Goal: Information Seeking & Learning: Learn about a topic

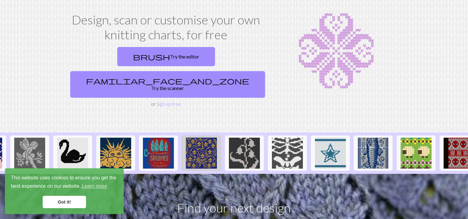
scroll to position [0, 250]
click at [202, 138] on img at bounding box center [201, 153] width 31 height 31
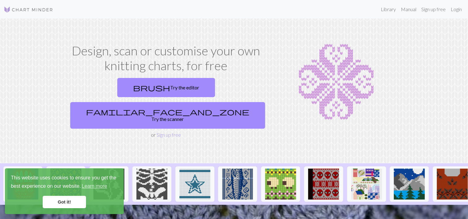
scroll to position [0, 380]
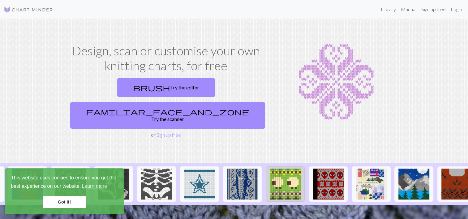
click at [282, 169] on img at bounding box center [285, 184] width 31 height 31
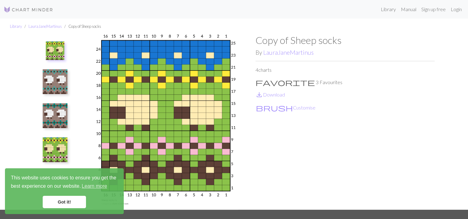
click at [62, 207] on link "Got it!" at bounding box center [64, 202] width 43 height 12
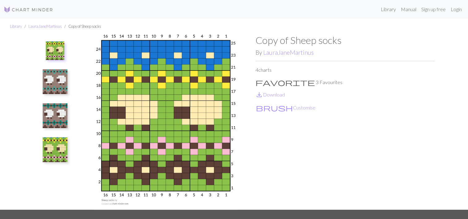
click at [16, 24] on li "Library" at bounding box center [16, 27] width 12 height 6
click at [17, 28] on link "Library" at bounding box center [16, 26] width 12 height 5
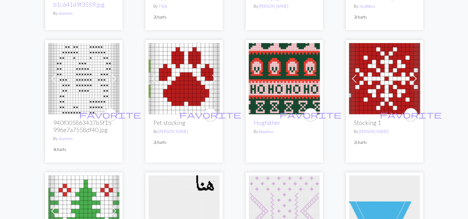
scroll to position [680, 0]
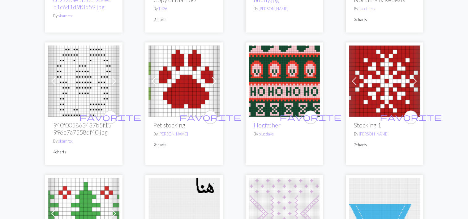
click at [265, 67] on img at bounding box center [284, 80] width 71 height 71
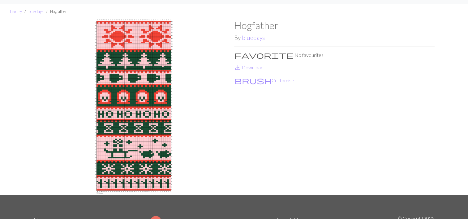
scroll to position [15, 0]
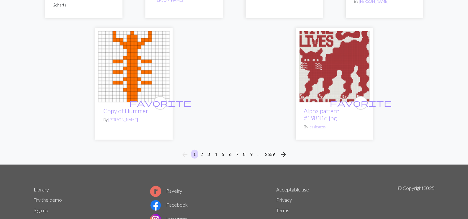
scroll to position [1566, 0]
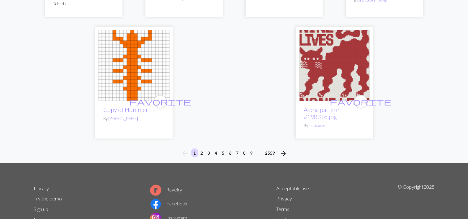
click at [330, 63] on img at bounding box center [334, 65] width 71 height 71
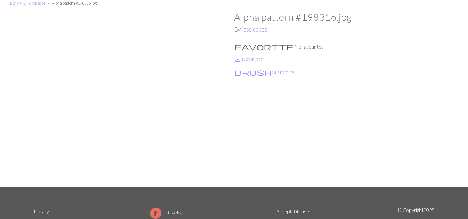
scroll to position [24, 0]
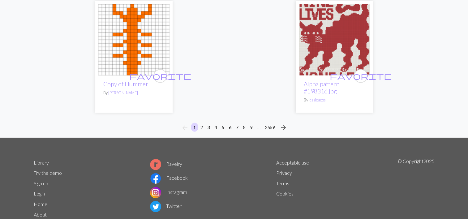
scroll to position [1595, 0]
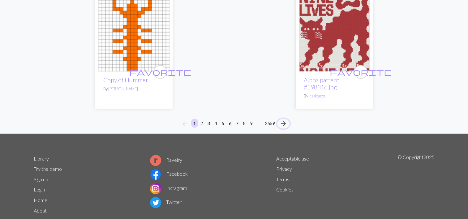
click at [281, 119] on span "arrow_forward" at bounding box center [283, 123] width 7 height 9
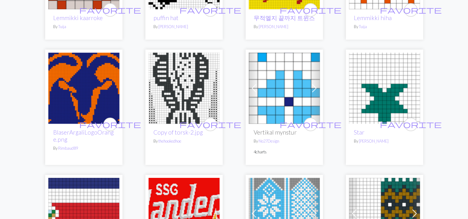
scroll to position [404, 0]
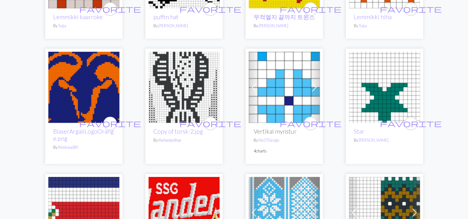
click at [200, 103] on img at bounding box center [184, 87] width 71 height 71
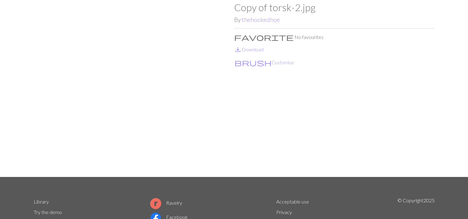
scroll to position [33, 0]
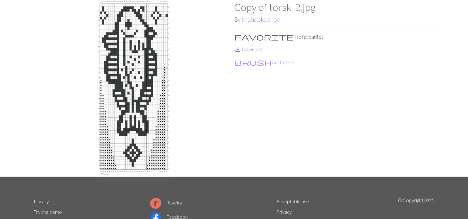
click at [252, 50] on link "save_alt Download" at bounding box center [248, 49] width 29 height 6
click at [280, 64] on p "brush Customise" at bounding box center [334, 62] width 201 height 8
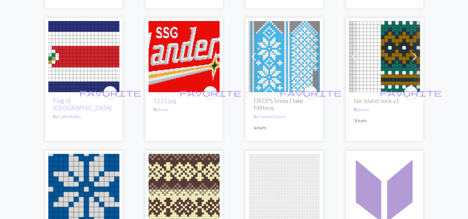
scroll to position [561, 0]
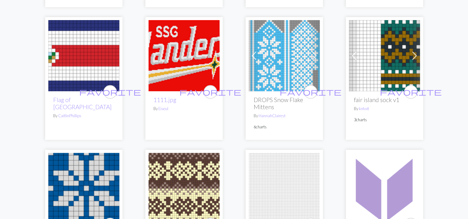
click at [414, 58] on span at bounding box center [415, 56] width 10 height 10
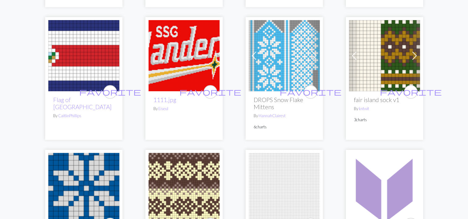
click at [414, 58] on span at bounding box center [415, 56] width 10 height 10
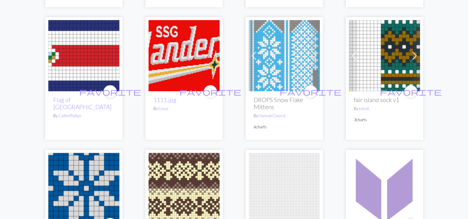
click at [414, 58] on span at bounding box center [415, 56] width 10 height 10
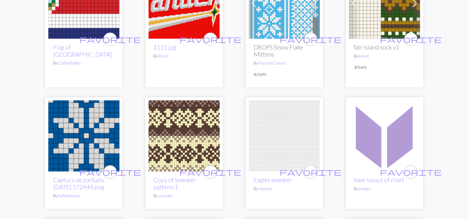
scroll to position [616, 0]
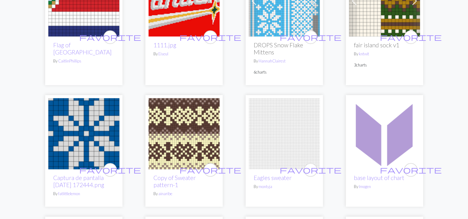
click at [188, 127] on img at bounding box center [184, 133] width 71 height 71
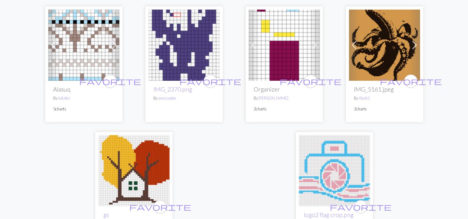
scroll to position [1478, 0]
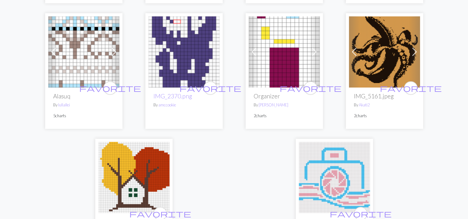
click at [78, 48] on img at bounding box center [83, 51] width 71 height 71
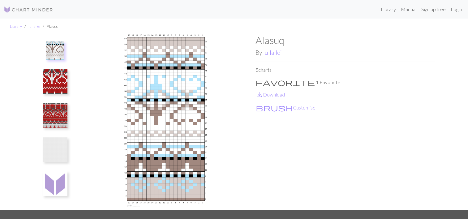
click at [48, 84] on img at bounding box center [55, 81] width 25 height 25
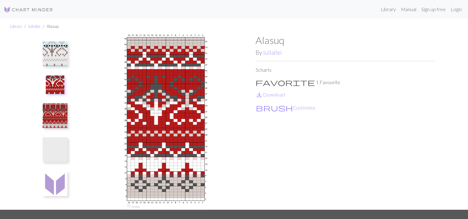
click at [54, 111] on img at bounding box center [55, 115] width 25 height 25
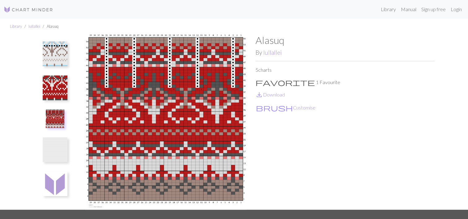
click at [57, 52] on img at bounding box center [55, 53] width 25 height 25
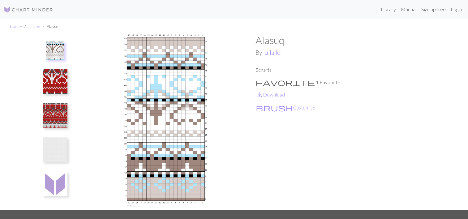
click at [59, 75] on img at bounding box center [55, 81] width 25 height 25
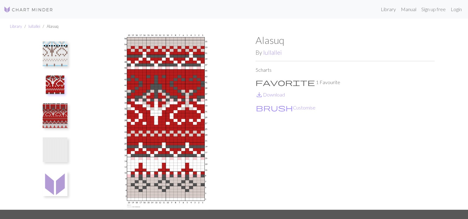
click at [56, 158] on img at bounding box center [55, 149] width 25 height 25
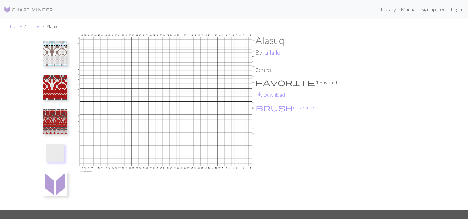
click at [54, 188] on img at bounding box center [55, 183] width 25 height 25
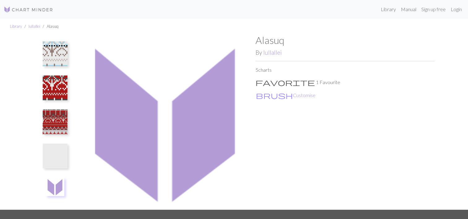
click at [55, 127] on img at bounding box center [55, 122] width 25 height 25
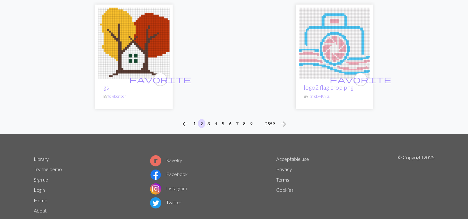
scroll to position [1614, 0]
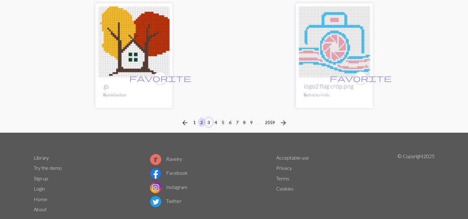
click at [209, 127] on button "3" at bounding box center [208, 122] width 7 height 9
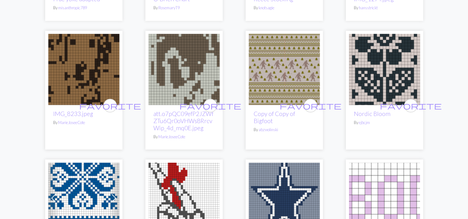
scroll to position [1075, 0]
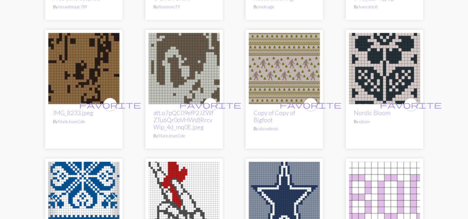
click at [189, 67] on img at bounding box center [184, 68] width 71 height 71
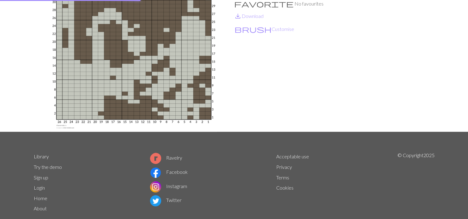
scroll to position [93, 0]
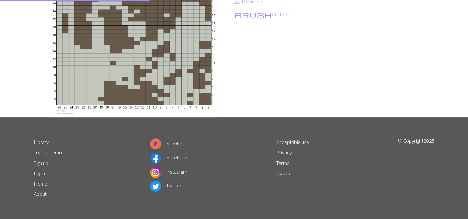
click at [83, 38] on img at bounding box center [134, 29] width 201 height 175
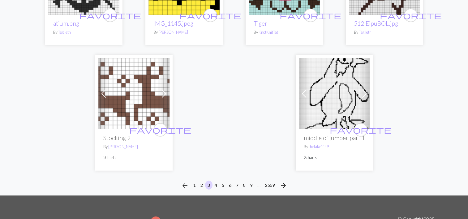
scroll to position [1643, 0]
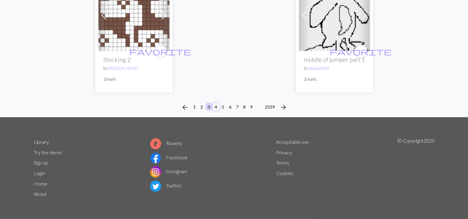
click at [216, 106] on button "4" at bounding box center [215, 106] width 7 height 9
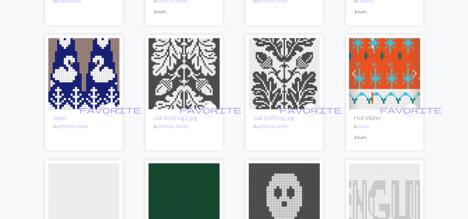
scroll to position [172, 0]
click at [178, 74] on img at bounding box center [184, 73] width 71 height 71
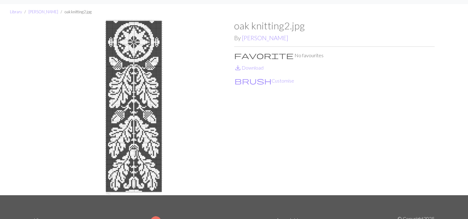
scroll to position [10, 0]
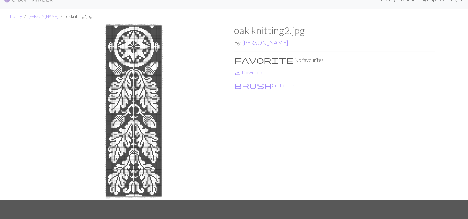
click at [108, 97] on img at bounding box center [134, 111] width 201 height 175
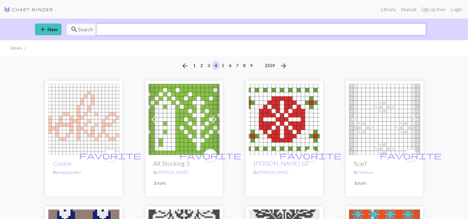
click at [225, 30] on input "text" at bounding box center [262, 30] width 330 height 12
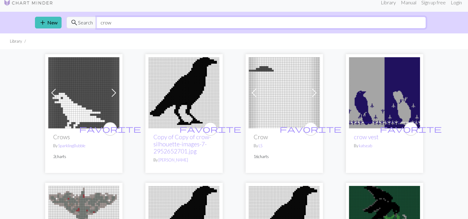
scroll to position [7, 0]
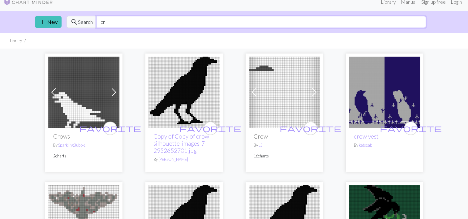
type input "c"
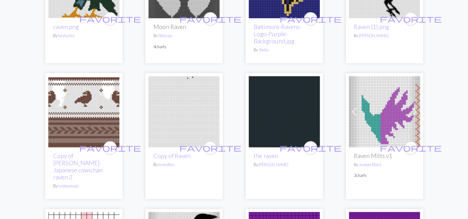
scroll to position [524, 0]
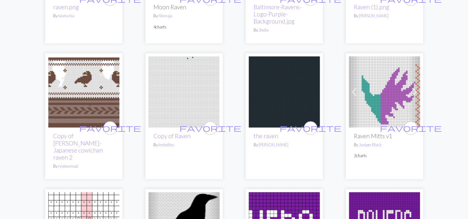
type input "raven"
click at [72, 78] on img at bounding box center [83, 91] width 71 height 71
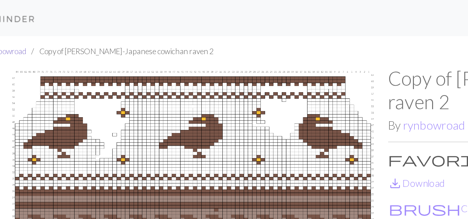
click at [43, 26] on link "rynbowroad" at bounding box center [38, 26] width 20 height 5
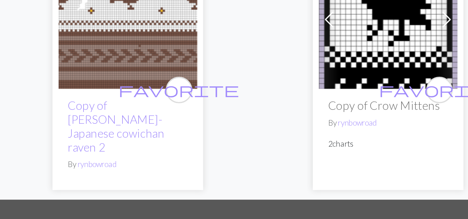
scroll to position [53, 0]
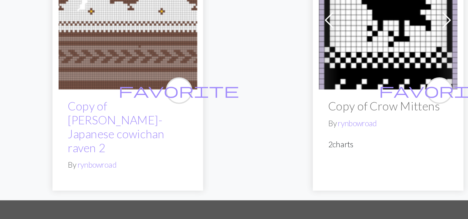
click at [88, 115] on img at bounding box center [100, 97] width 71 height 71
